Goal: Navigation & Orientation: Find specific page/section

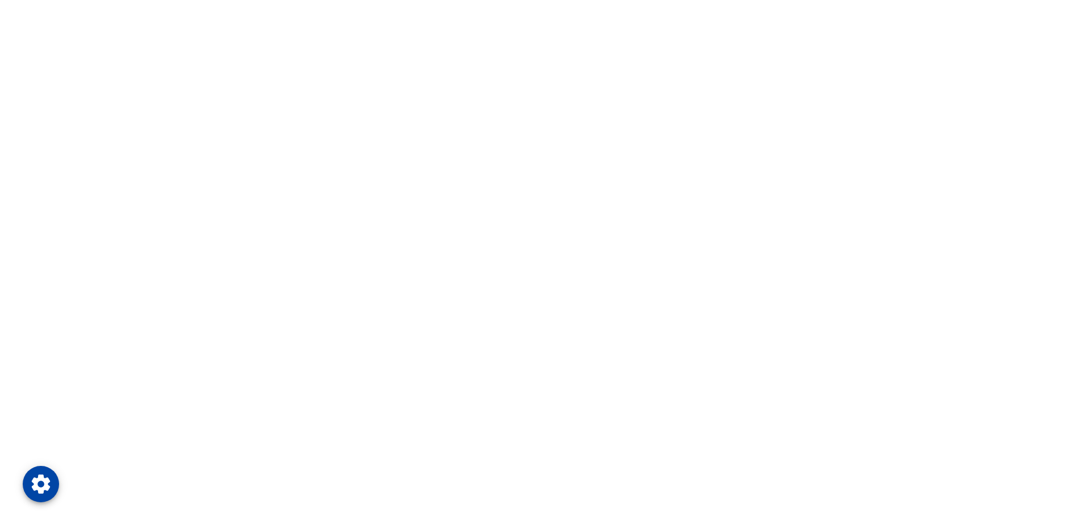
drag, startPoint x: 368, startPoint y: 213, endPoint x: 263, endPoint y: 181, distance: 109.9
click at [263, 0] on html at bounding box center [543, 0] width 1086 height 0
click at [952, 0] on html at bounding box center [543, 0] width 1086 height 0
click at [1019, 0] on html at bounding box center [543, 0] width 1086 height 0
